Goal: Information Seeking & Learning: Understand process/instructions

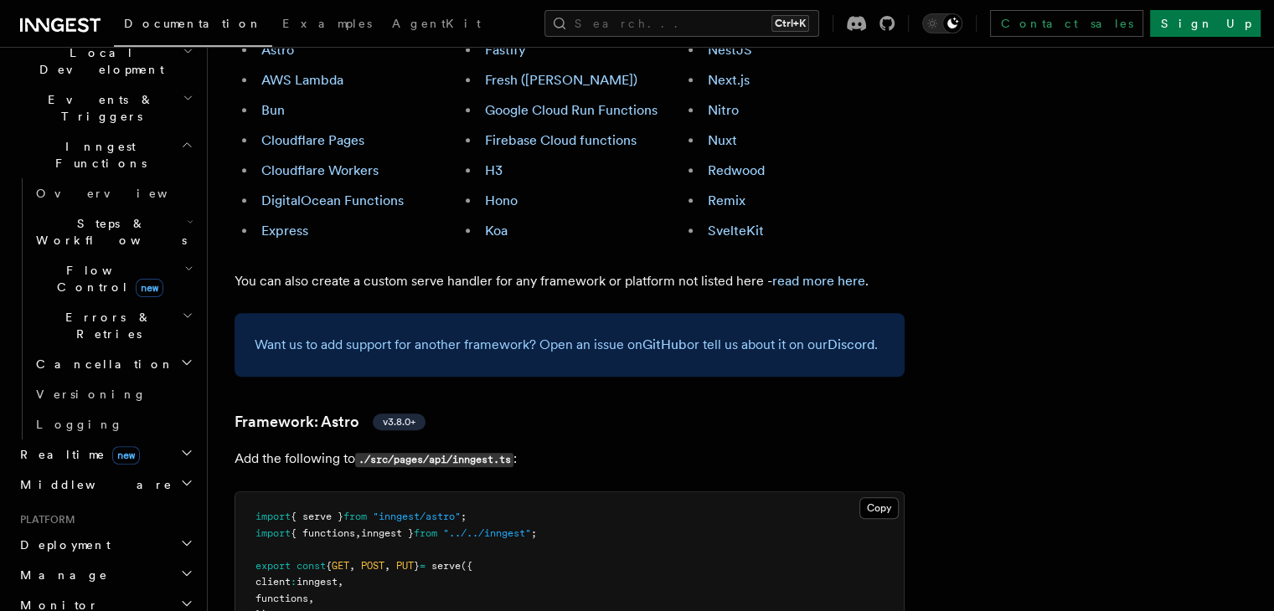
scroll to position [408, 0]
click at [87, 527] on h2 "Deployment" at bounding box center [104, 542] width 183 height 30
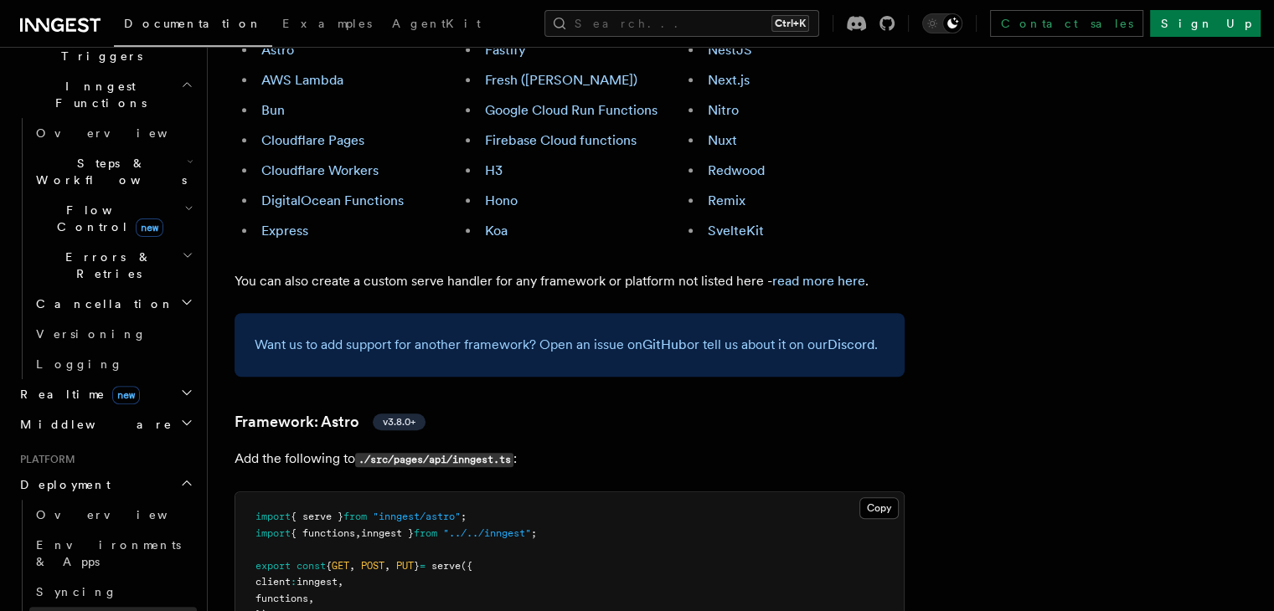
scroll to position [466, 0]
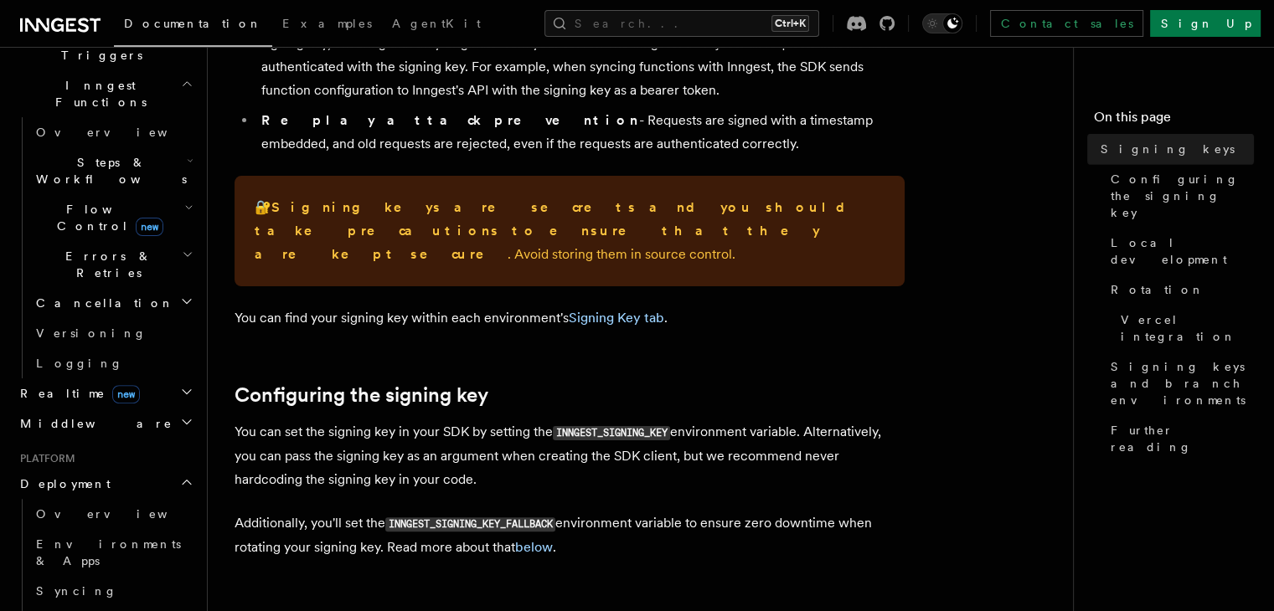
scroll to position [308, 0]
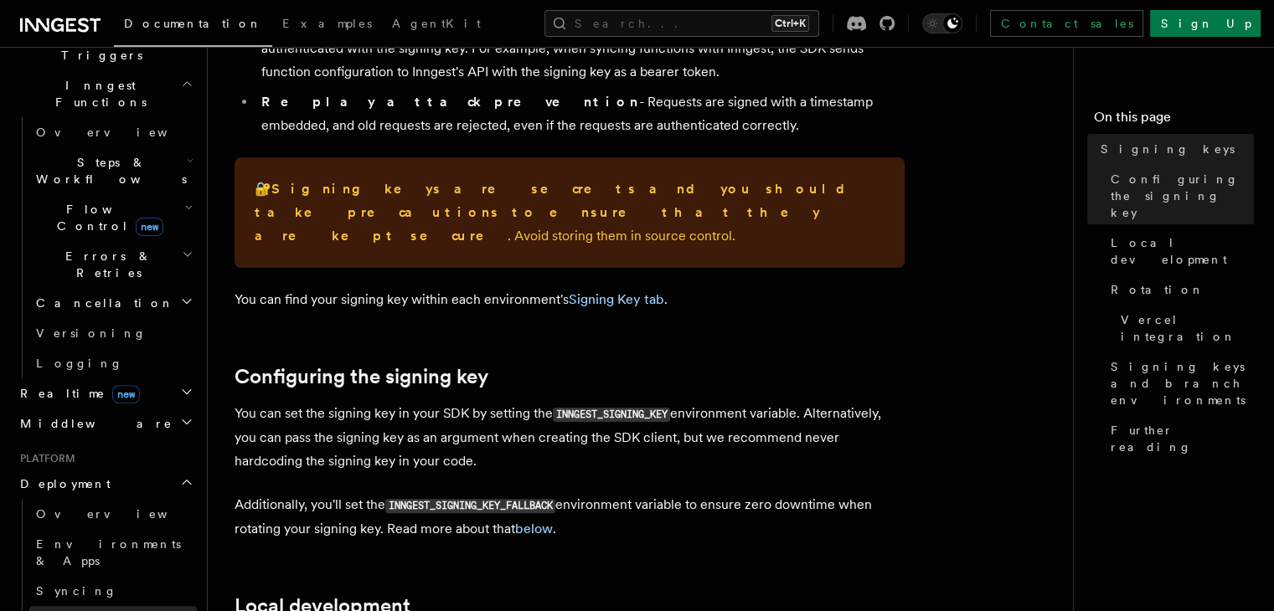
click at [62, 611] on span "Event keys" at bounding box center [96, 621] width 121 height 13
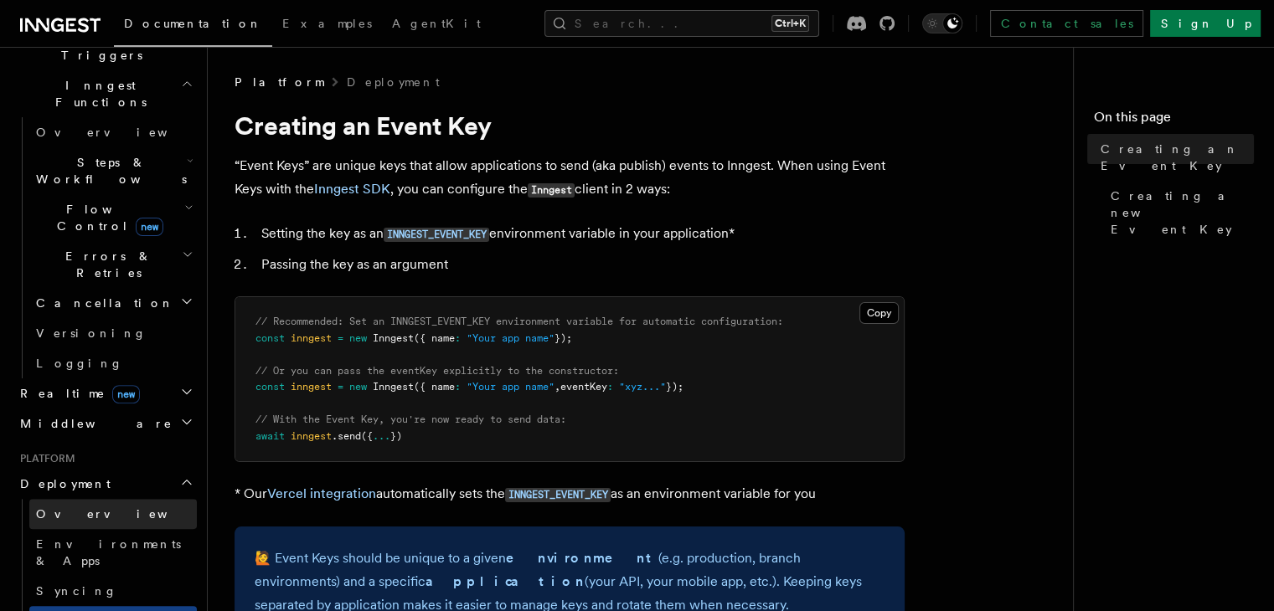
click at [87, 499] on link "Overview" at bounding box center [112, 514] width 167 height 30
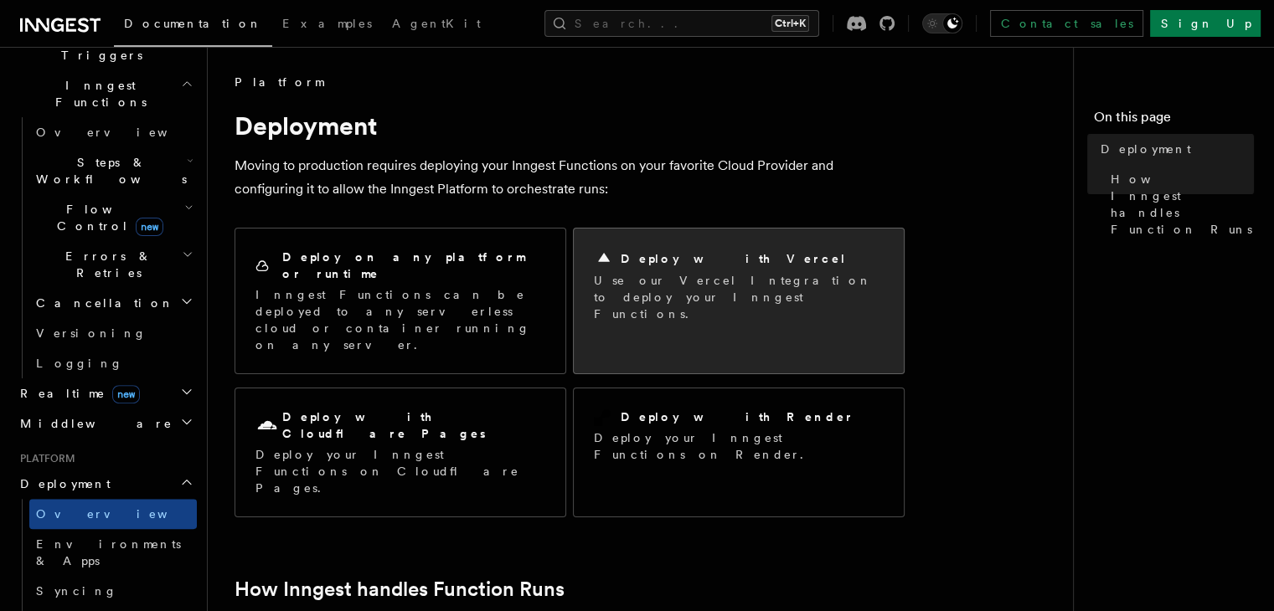
click at [688, 265] on h2 "Deploy with Vercel" at bounding box center [734, 258] width 226 height 17
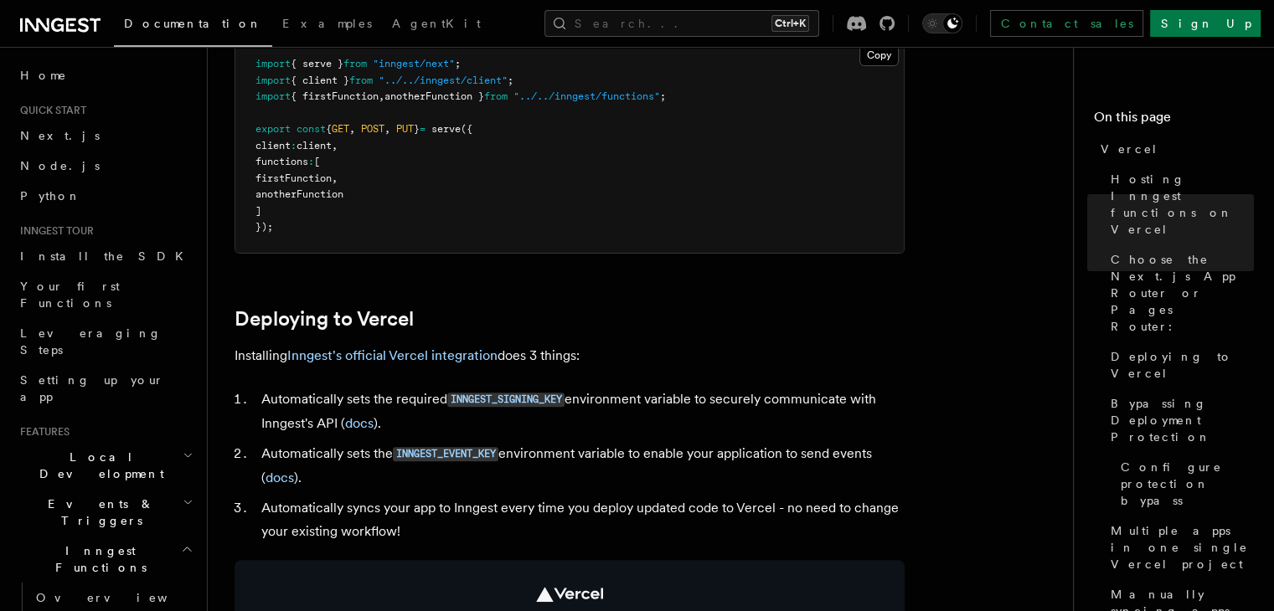
scroll to position [543, 0]
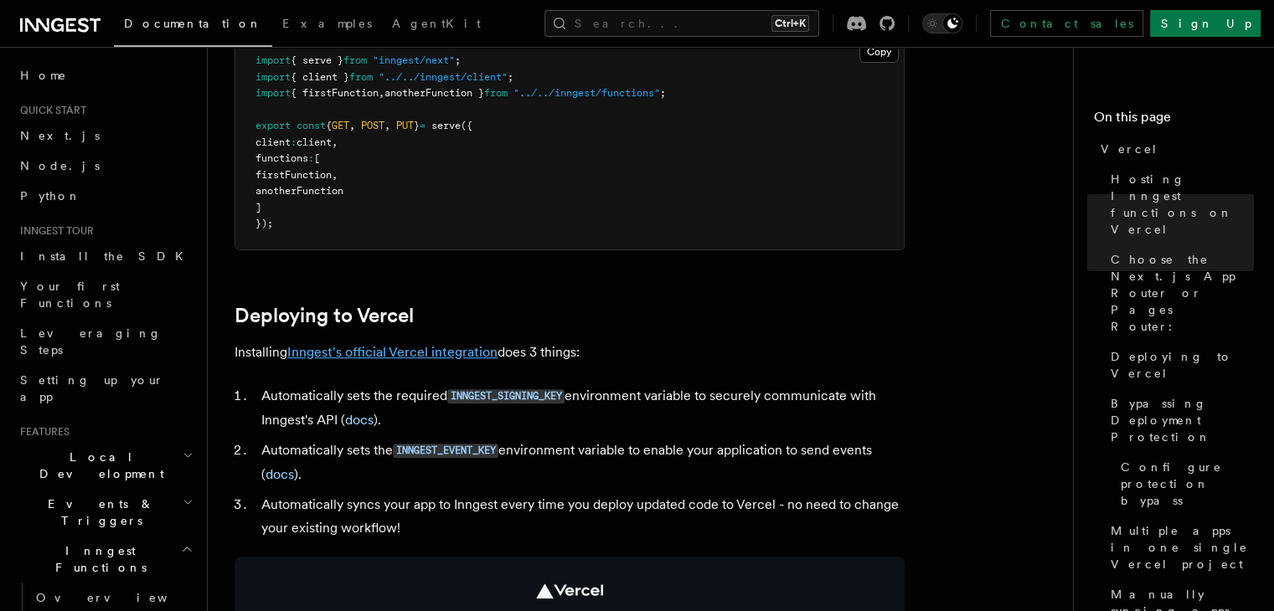
click at [435, 349] on link "Inngest's official Vercel integration" at bounding box center [392, 352] width 210 height 16
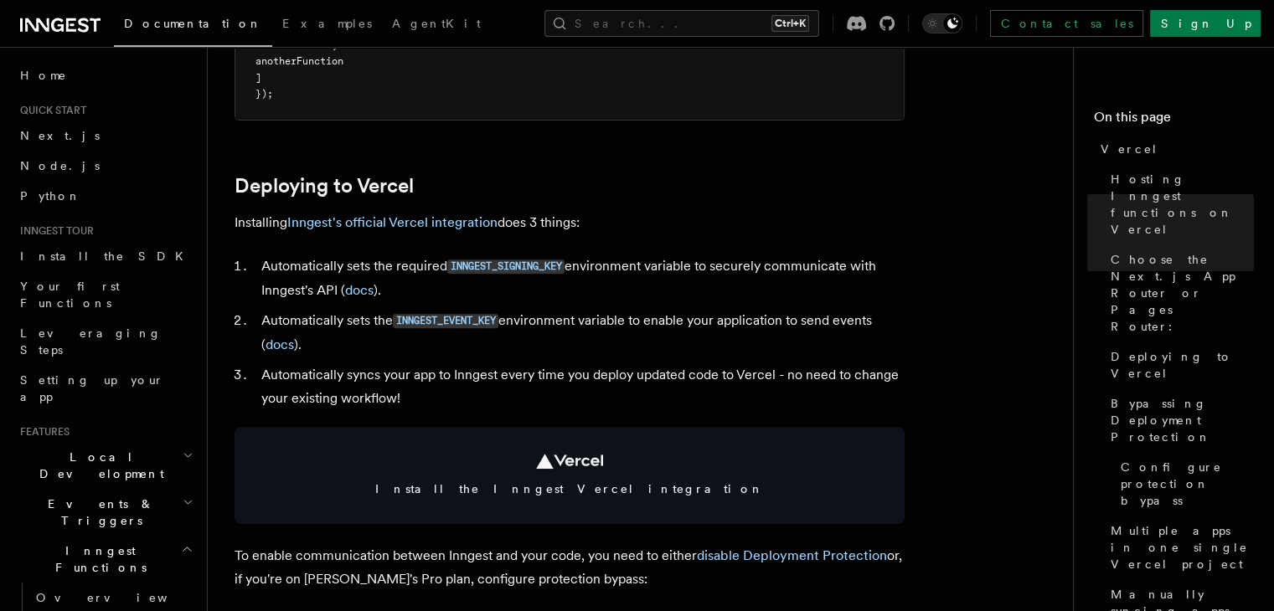
scroll to position [673, 0]
click at [415, 332] on li "Automatically sets the INNGEST_EVENT_KEY environment variable to enable your ap…" at bounding box center [580, 332] width 648 height 48
click at [479, 262] on code "INNGEST_SIGNING_KEY" at bounding box center [505, 266] width 117 height 14
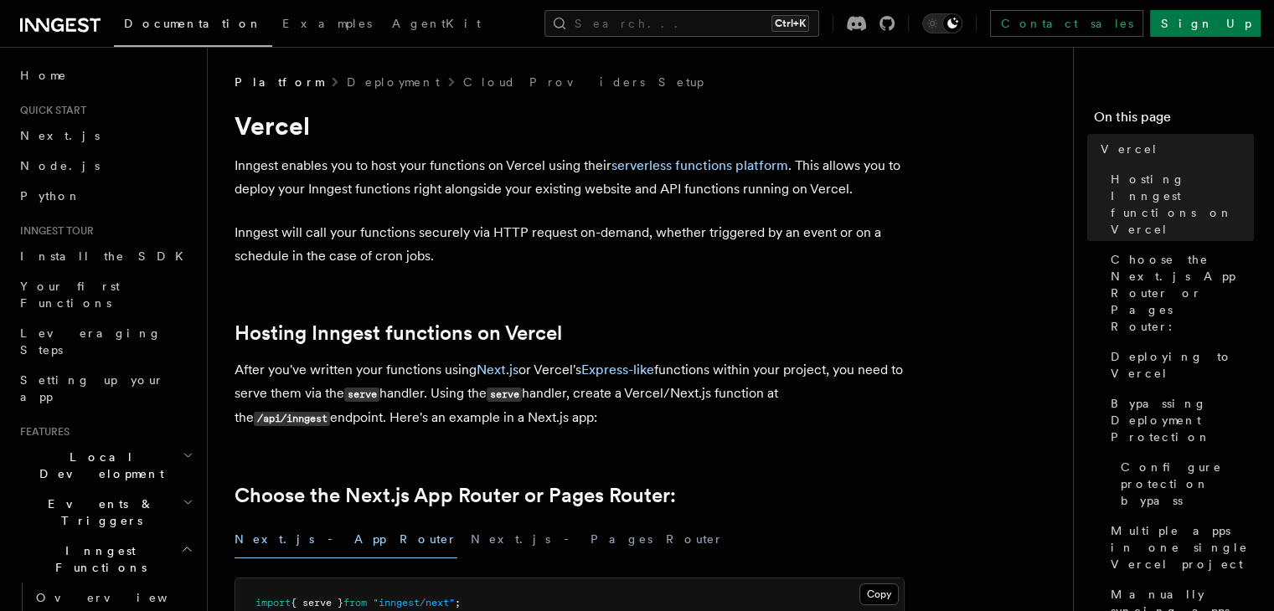
click at [530, 263] on p "Inngest will call your functions securely via HTTP request on-demand, whether t…" at bounding box center [569, 244] width 670 height 47
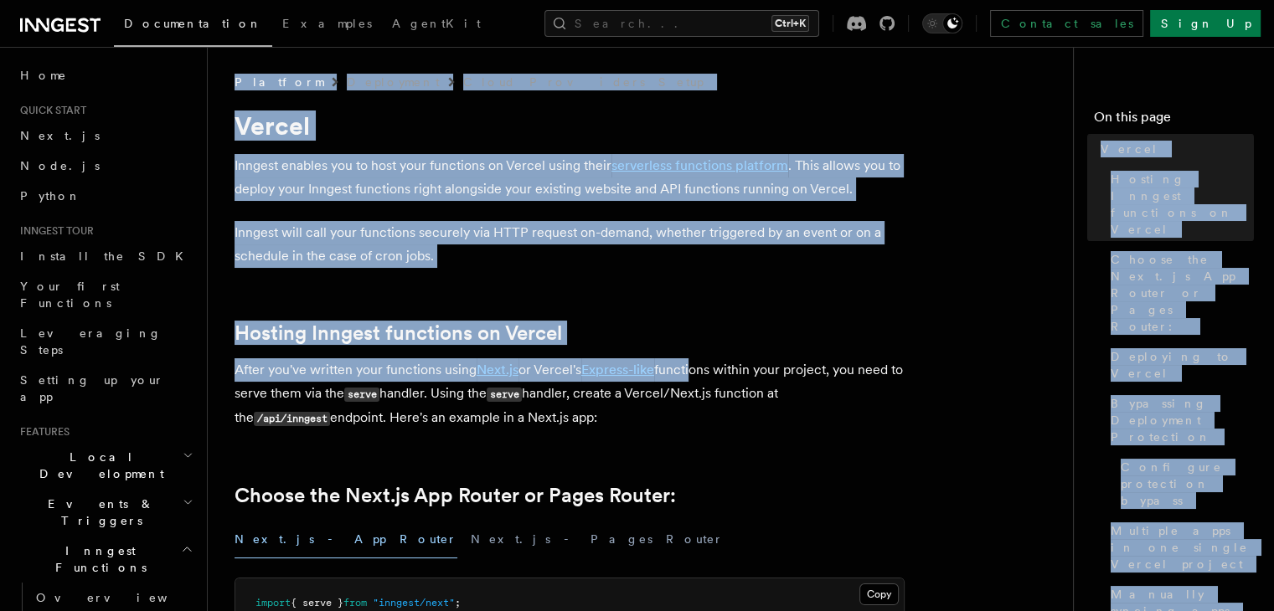
drag, startPoint x: 988, startPoint y: 181, endPoint x: 678, endPoint y: 393, distance: 376.1
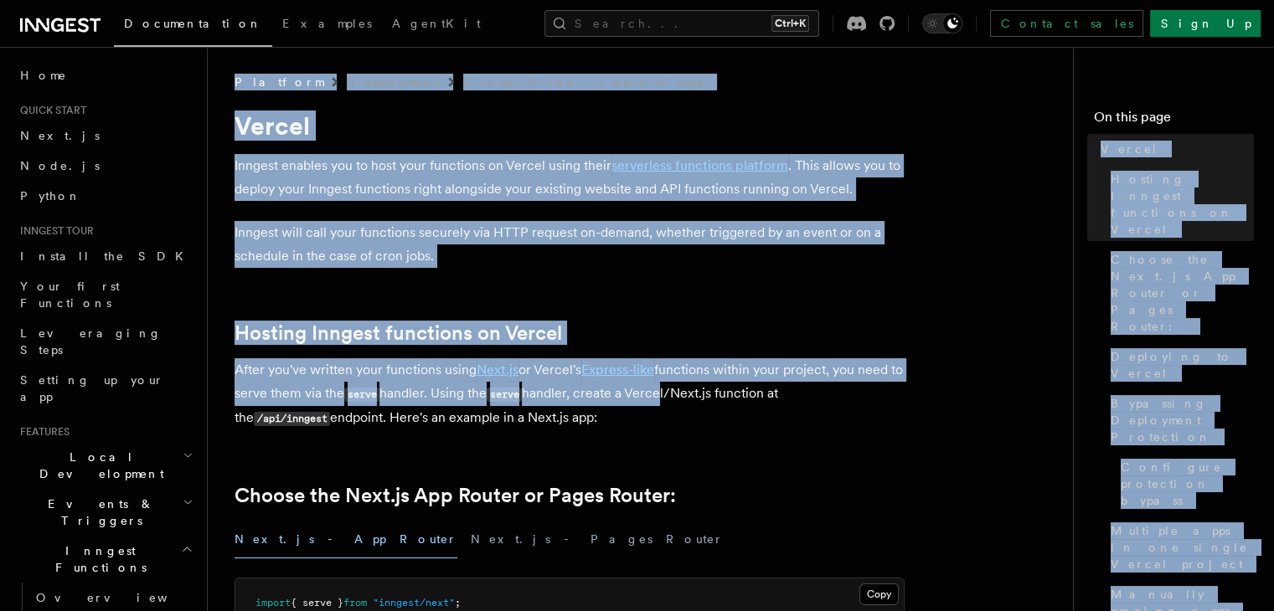
click at [571, 329] on h2 "Hosting Inngest functions on Vercel" at bounding box center [569, 333] width 670 height 23
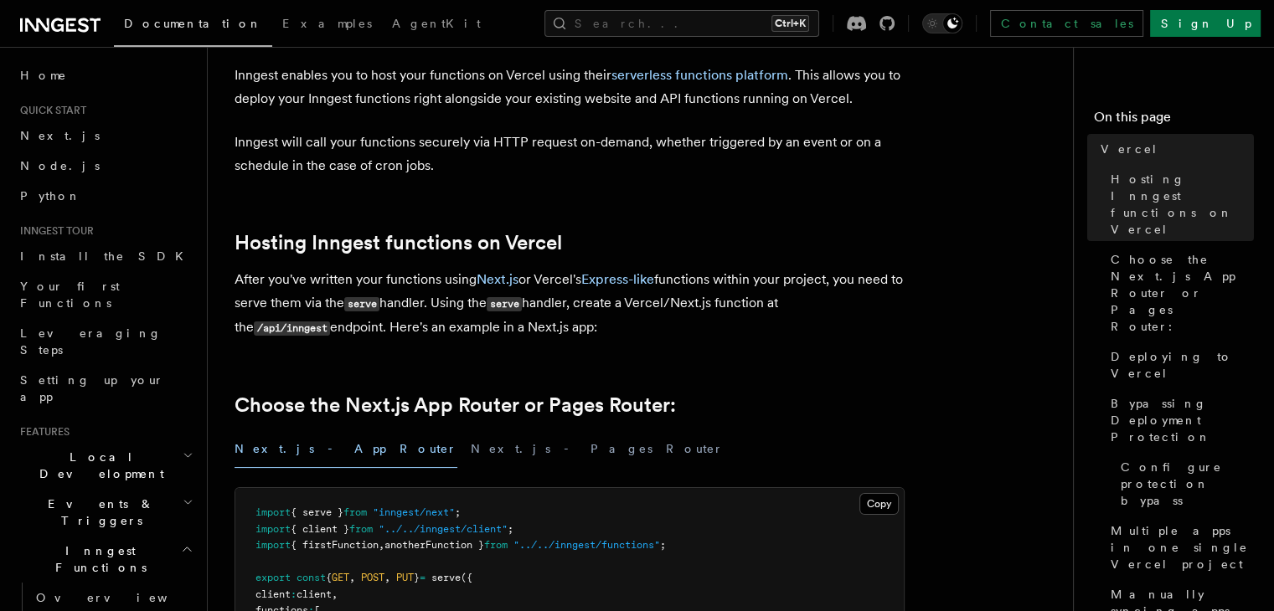
scroll to position [96, 0]
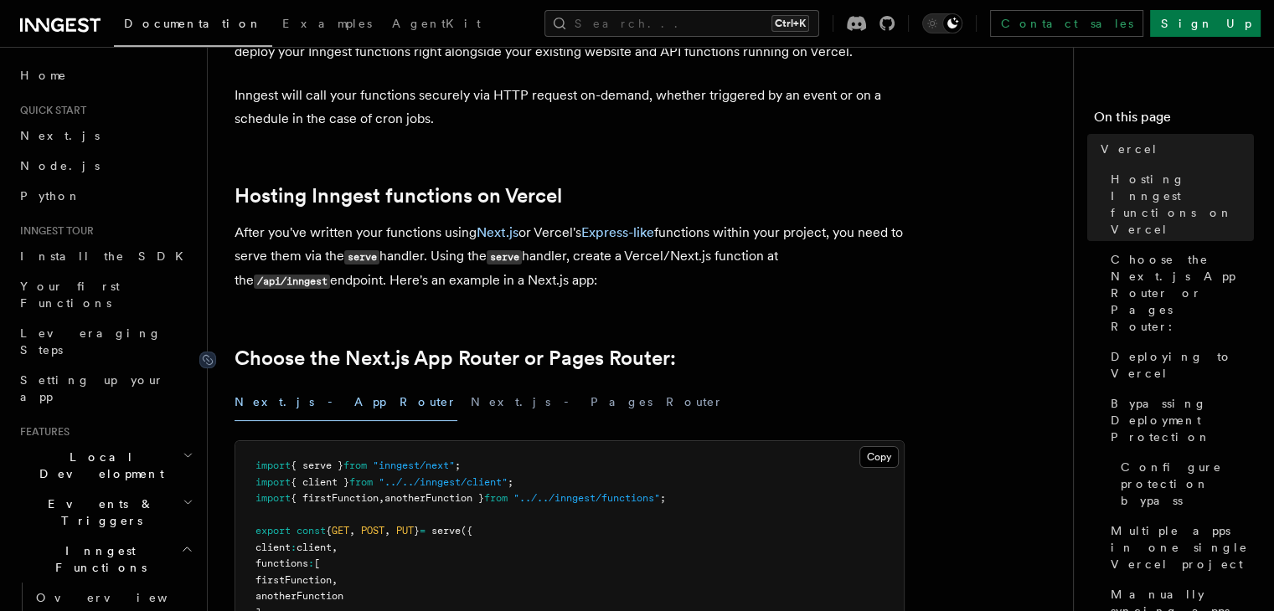
click at [255, 363] on link "Choose the Next.js App Router or Pages Router:" at bounding box center [454, 358] width 441 height 23
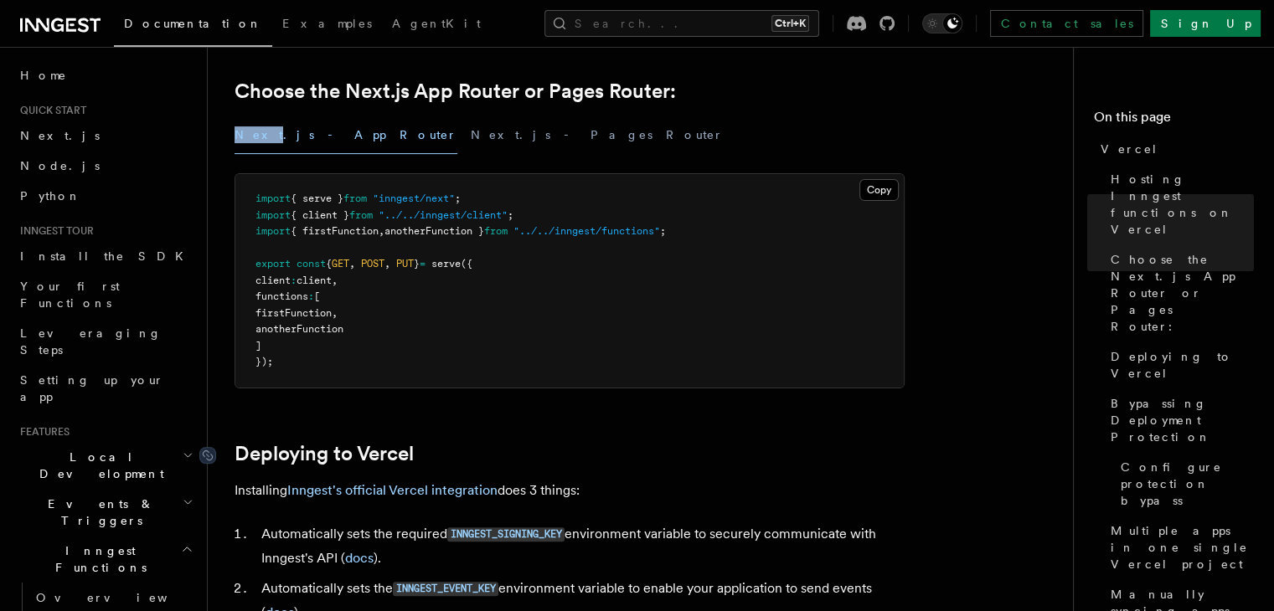
click at [318, 452] on link "Deploying to Vercel" at bounding box center [323, 453] width 179 height 23
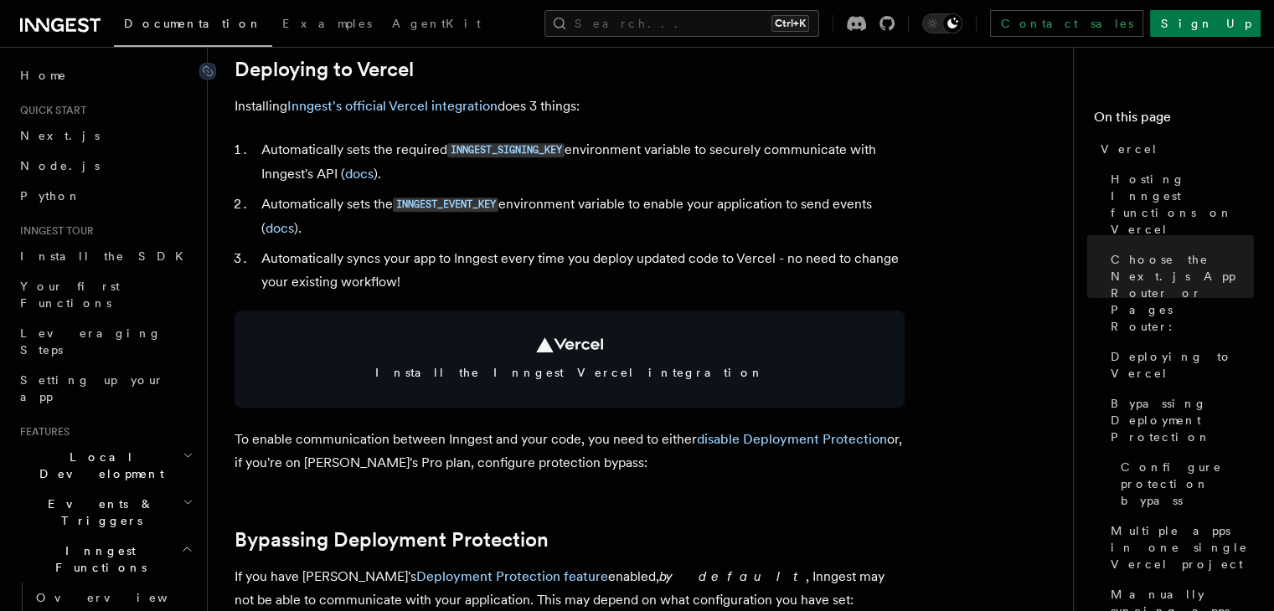
scroll to position [791, 0]
click at [338, 466] on p "To enable communication between Inngest and your code, you need to either disab…" at bounding box center [569, 449] width 670 height 47
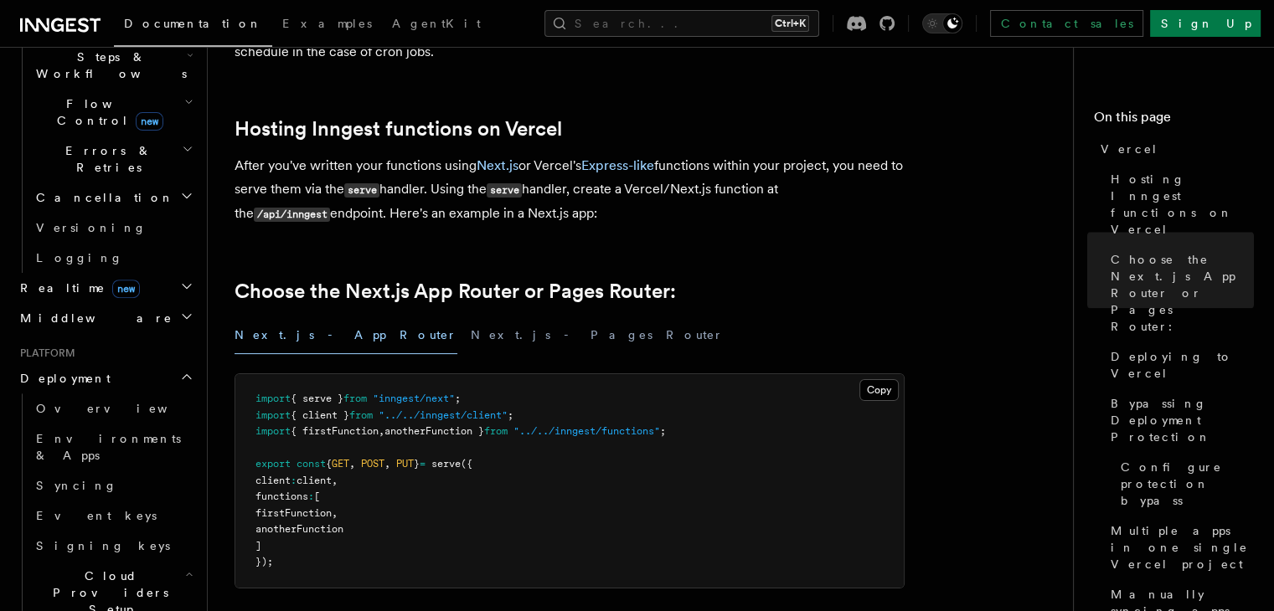
scroll to position [0, 0]
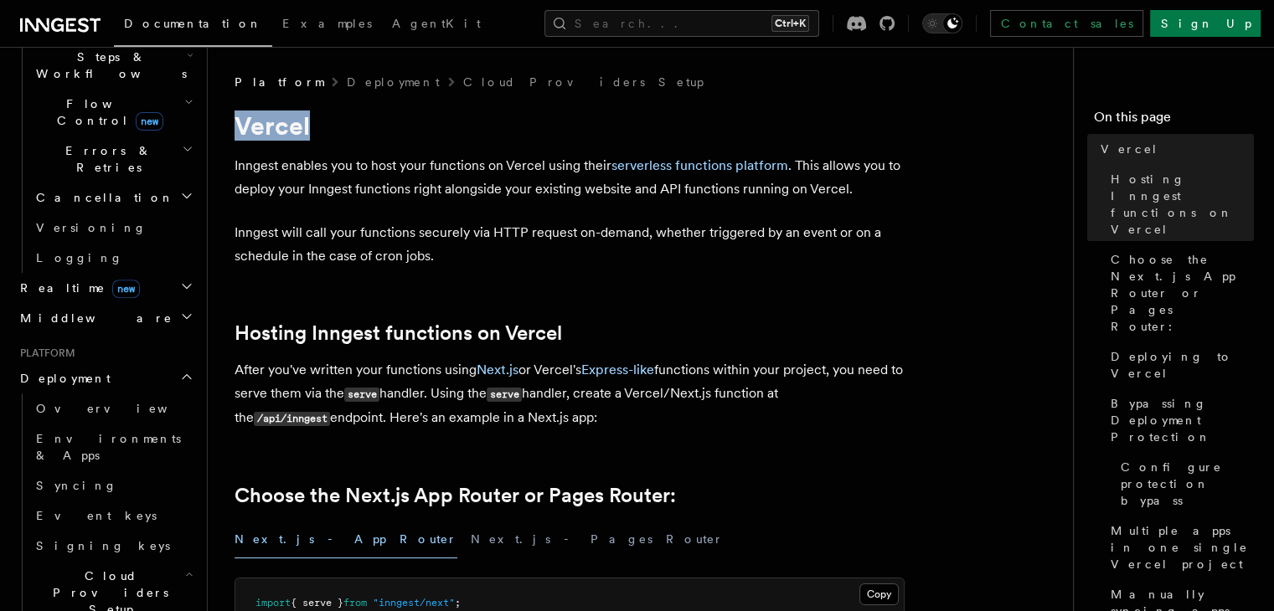
drag, startPoint x: 238, startPoint y: 125, endPoint x: 322, endPoint y: 137, distance: 84.6
click at [322, 137] on h1 "Vercel" at bounding box center [569, 126] width 670 height 30
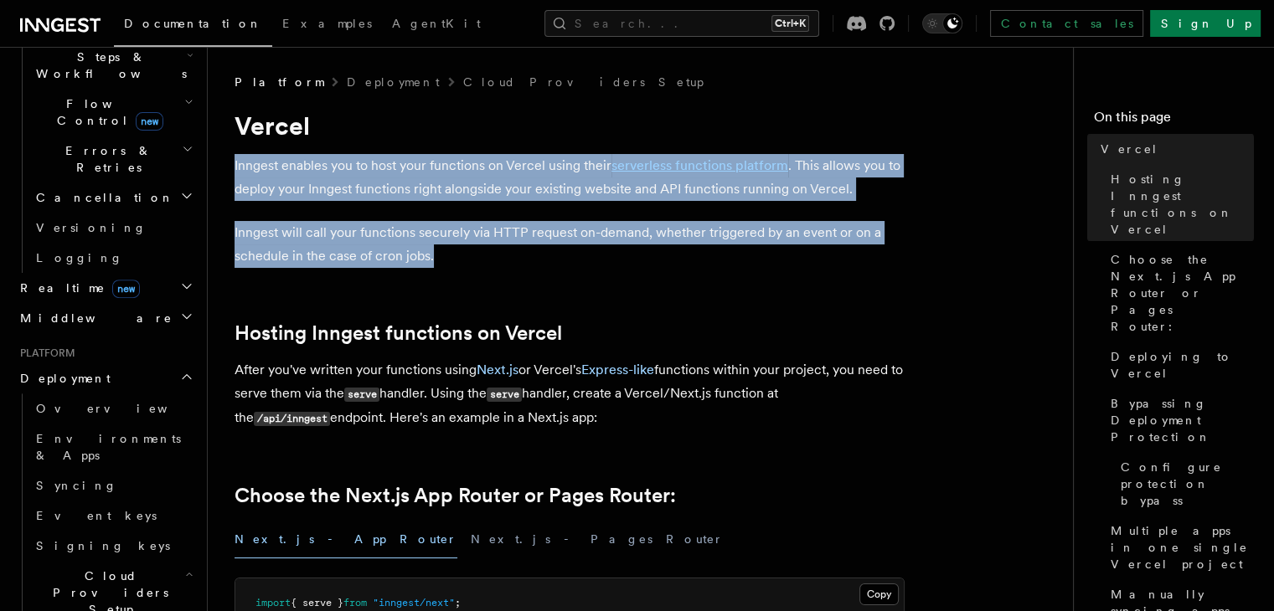
drag, startPoint x: 447, startPoint y: 256, endPoint x: 230, endPoint y: 147, distance: 243.1
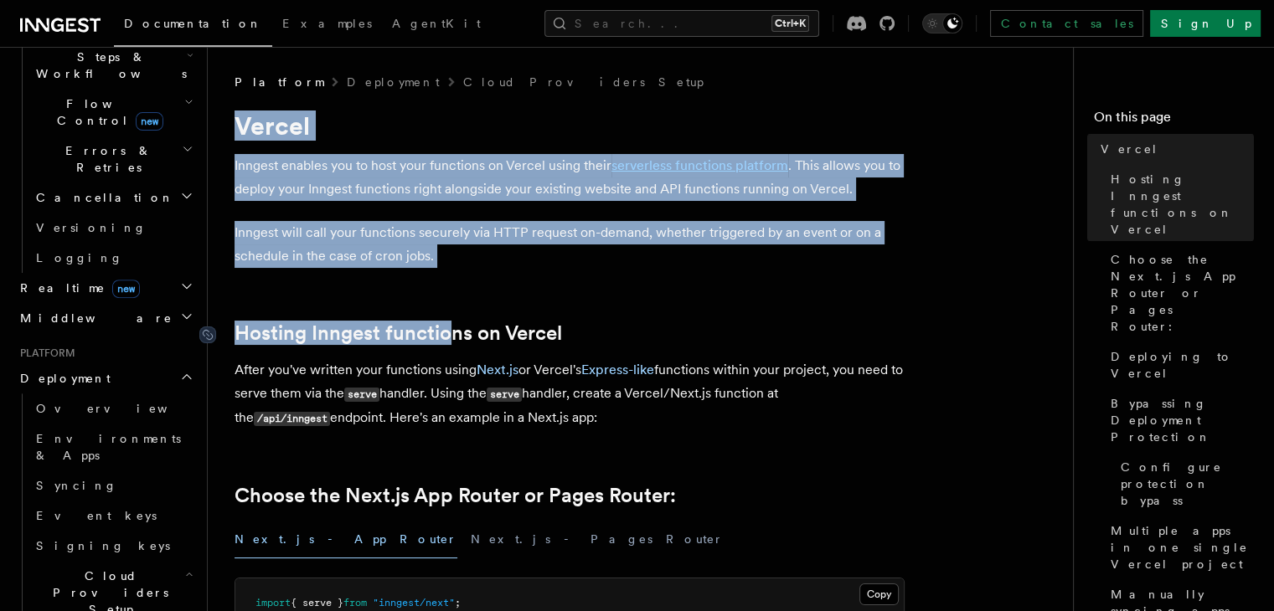
drag, startPoint x: 234, startPoint y: 113, endPoint x: 451, endPoint y: 336, distance: 310.3
drag, startPoint x: 593, startPoint y: 420, endPoint x: 404, endPoint y: 430, distance: 188.7
click at [404, 430] on p "After you've written your functions using Next.js or Vercel's Express-like func…" at bounding box center [569, 394] width 670 height 72
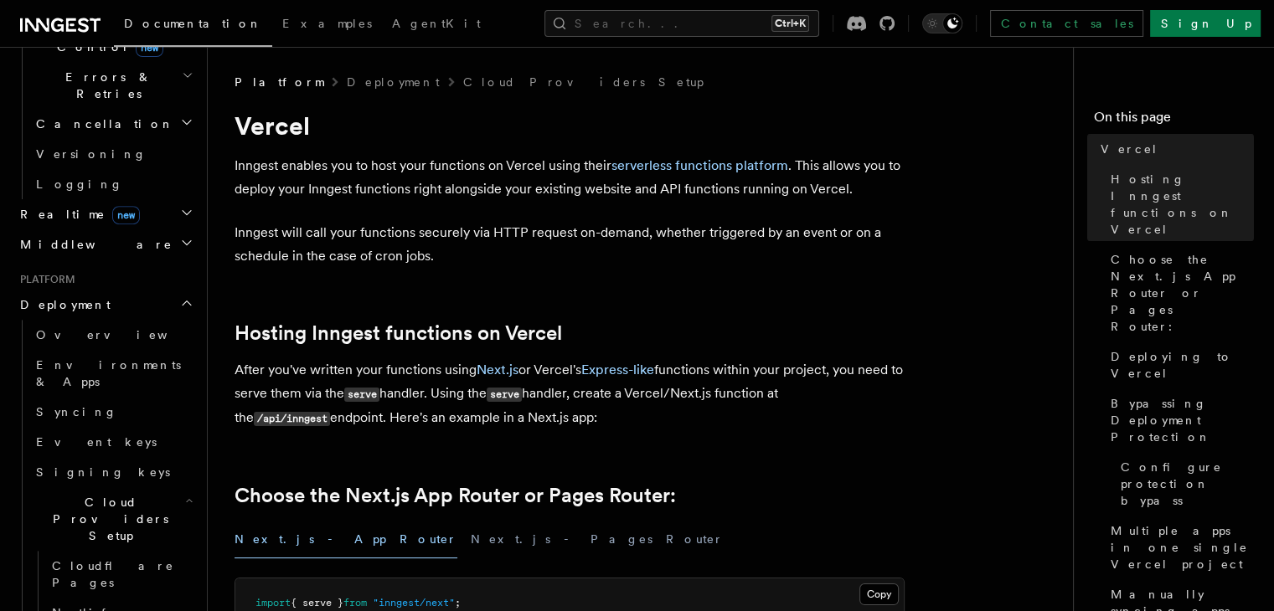
scroll to position [646, 0]
click at [175, 487] on h2 "Cloud Providers Setup" at bounding box center [112, 519] width 167 height 64
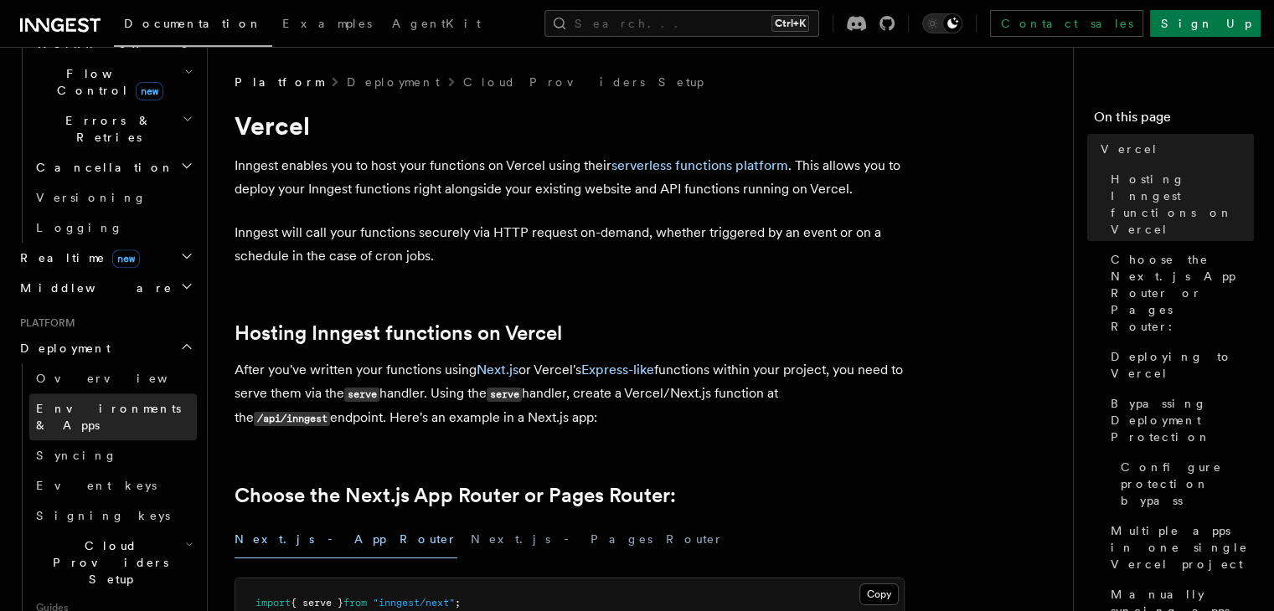
scroll to position [585, 0]
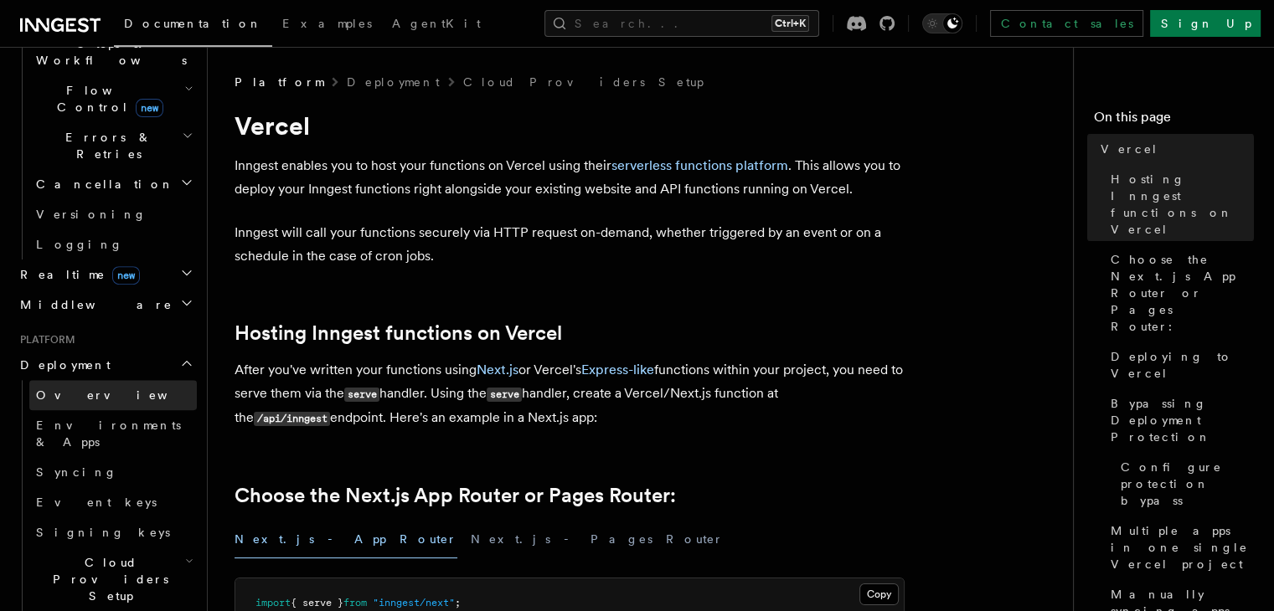
click at [64, 389] on span "Overview" at bounding box center [122, 395] width 173 height 13
